Goal: Complete application form

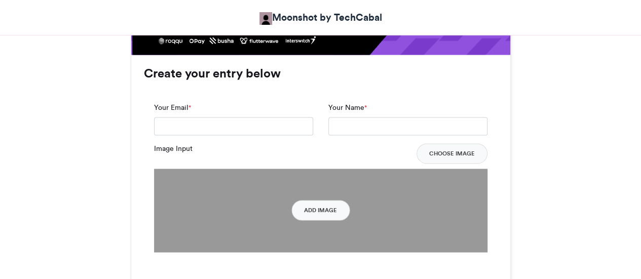
scroll to position [732, 0]
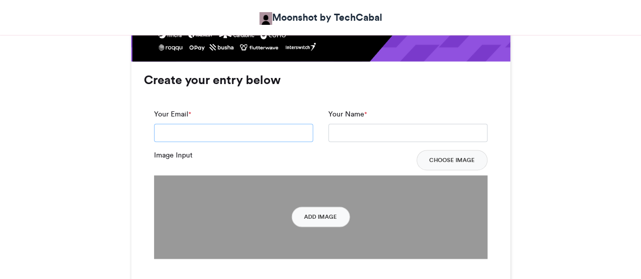
click at [210, 132] on input "Your Email *" at bounding box center [233, 133] width 159 height 18
type input "**********"
click at [354, 126] on input "Your Name *" at bounding box center [407, 133] width 159 height 18
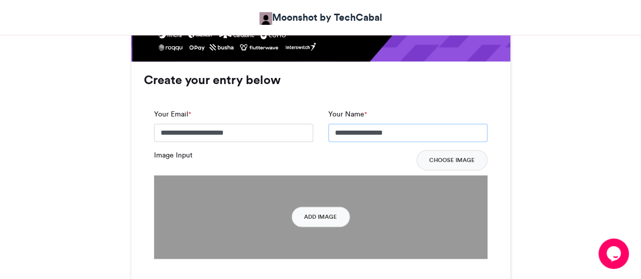
scroll to position [0, 0]
type input "**********"
click at [437, 157] on button "Choose Image" at bounding box center [452, 160] width 71 height 20
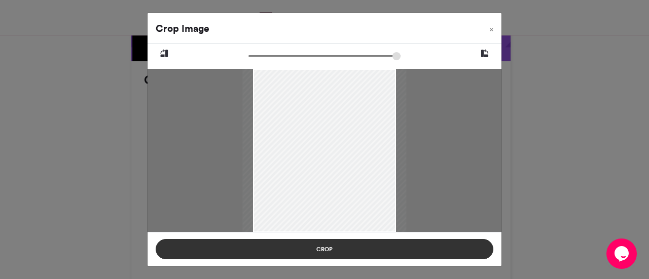
click at [347, 257] on button "Crop" at bounding box center [325, 249] width 338 height 20
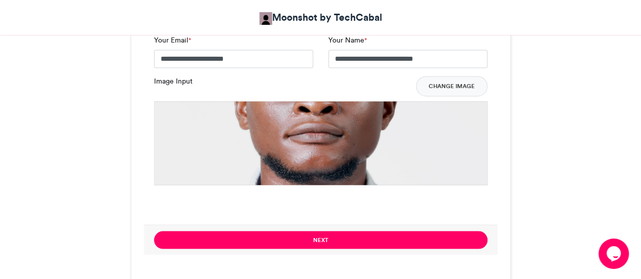
scroll to position [787, 0]
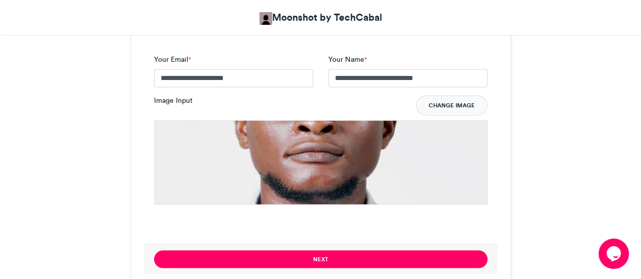
click at [444, 103] on button "Change Image" at bounding box center [451, 105] width 71 height 20
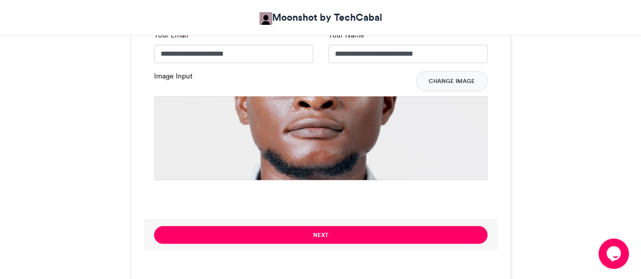
scroll to position [810, 0]
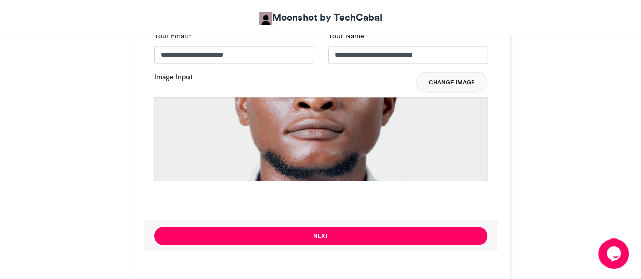
click at [450, 72] on button "Change Image" at bounding box center [451, 82] width 71 height 20
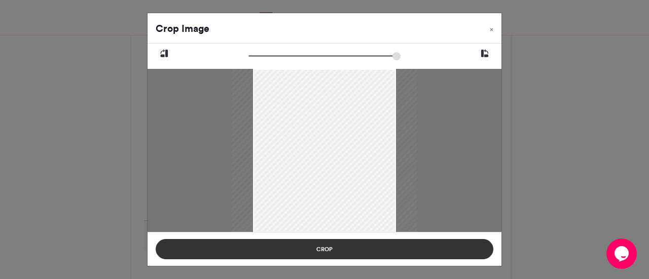
click at [337, 252] on button "Crop" at bounding box center [325, 249] width 338 height 20
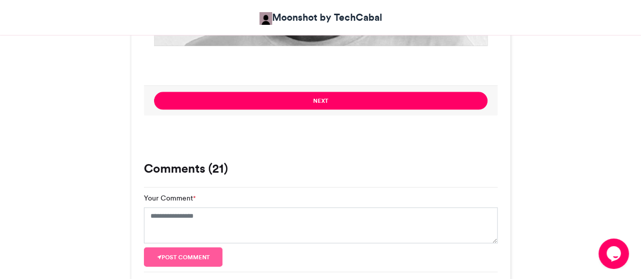
scroll to position [946, 0]
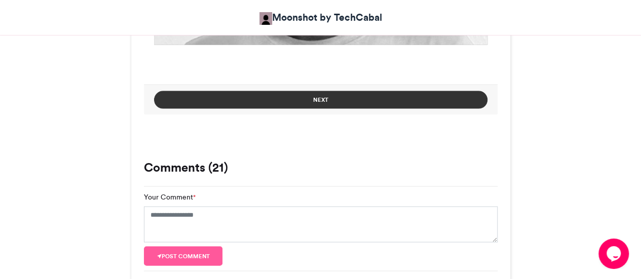
click at [334, 96] on button "Next" at bounding box center [320, 100] width 333 height 18
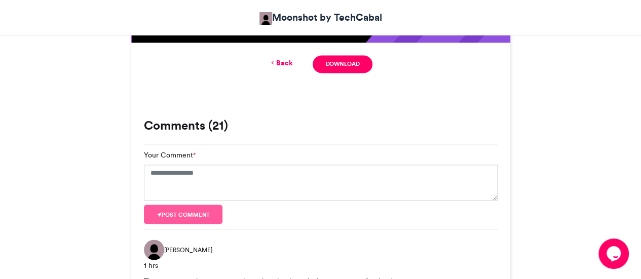
scroll to position [764, 0]
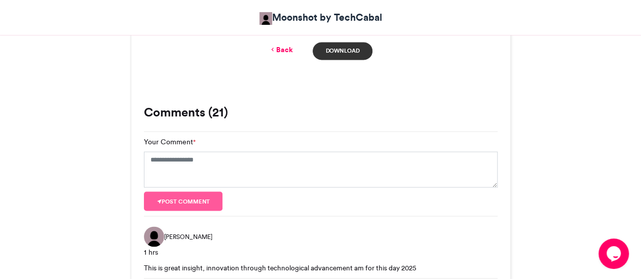
click at [343, 48] on link "Download" at bounding box center [342, 51] width 59 height 18
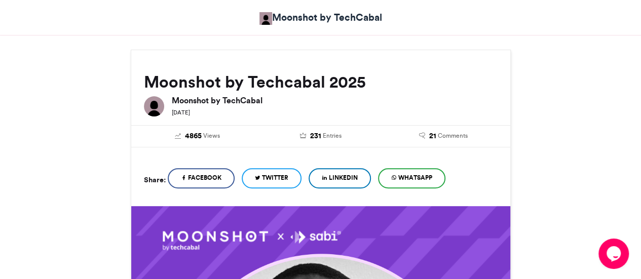
scroll to position [55, 0]
